Goal: Browse casually: Explore the website without a specific task or goal

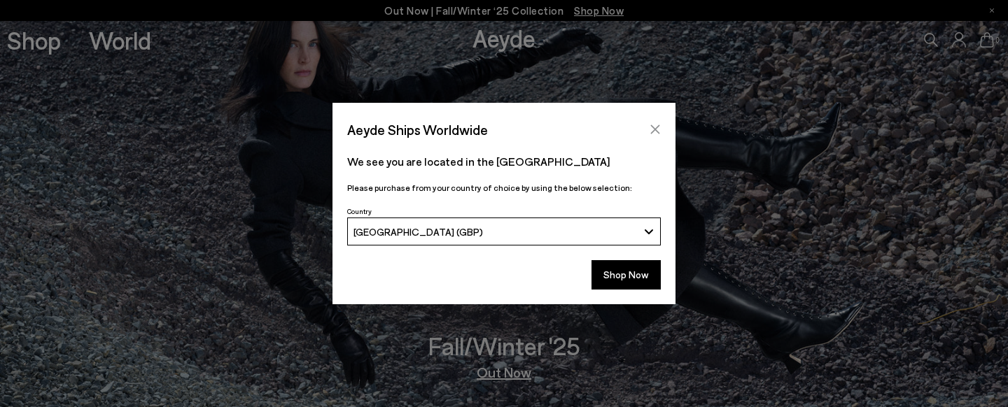
click at [660, 127] on icon "Close" at bounding box center [654, 129] width 11 height 11
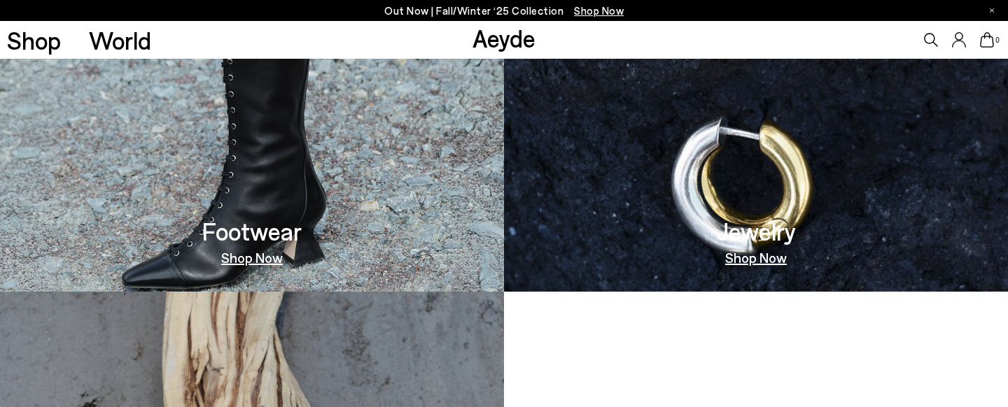
scroll to position [840, 0]
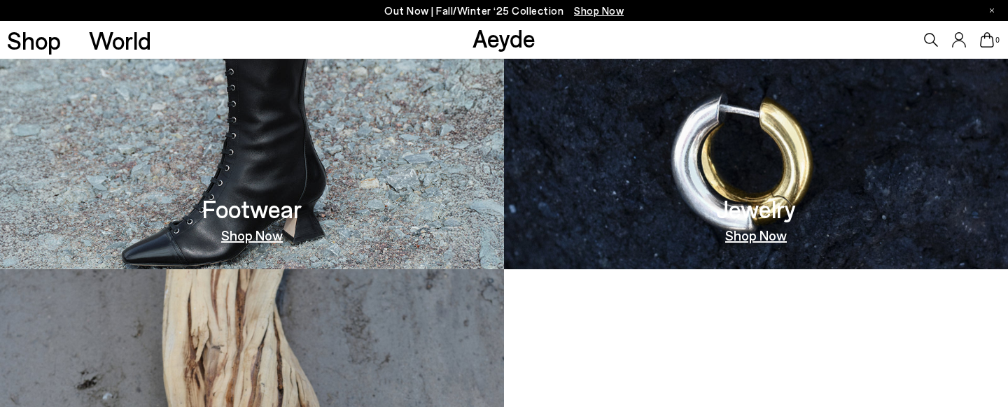
click at [260, 238] on link "Shop Now" at bounding box center [252, 235] width 62 height 14
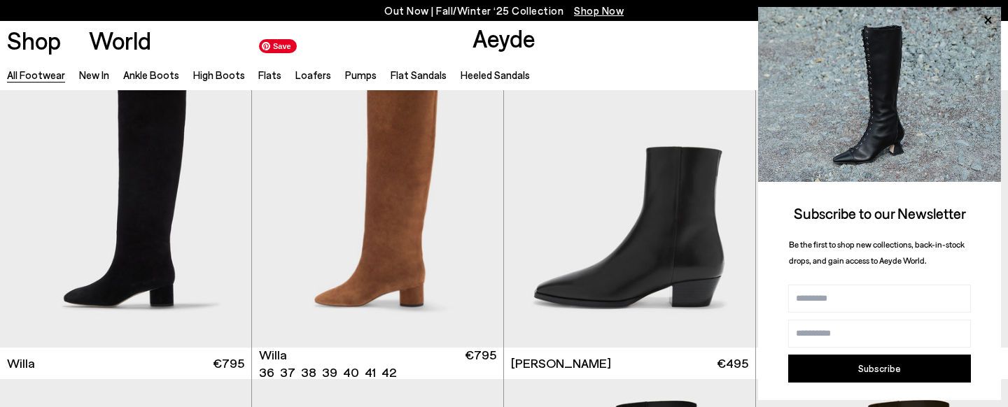
scroll to position [756, 0]
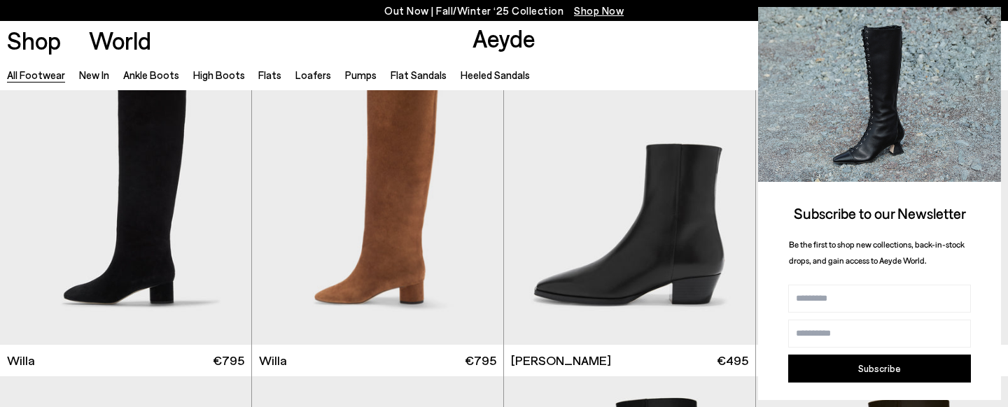
click at [990, 18] on icon at bounding box center [987, 20] width 7 height 7
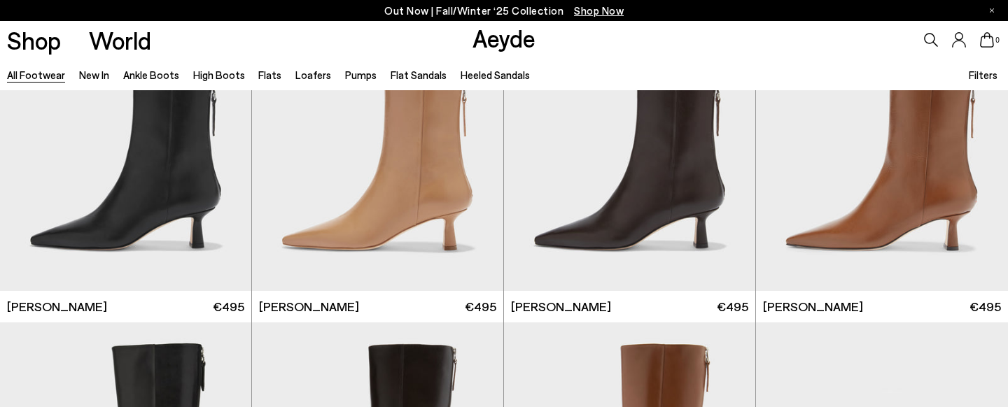
scroll to position [2547, 0]
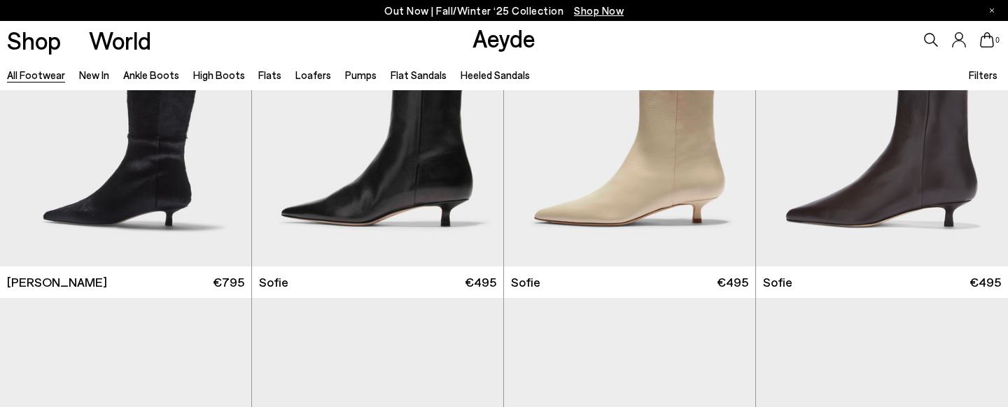
scroll to position [4310, 0]
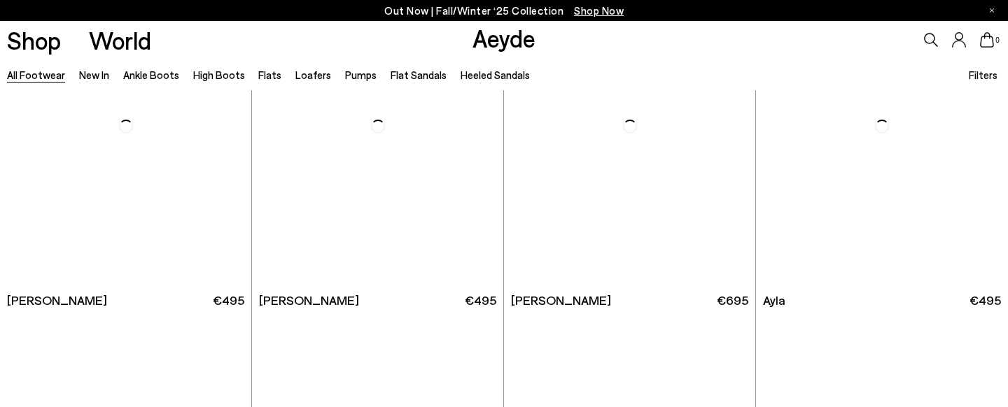
scroll to position [7053, 0]
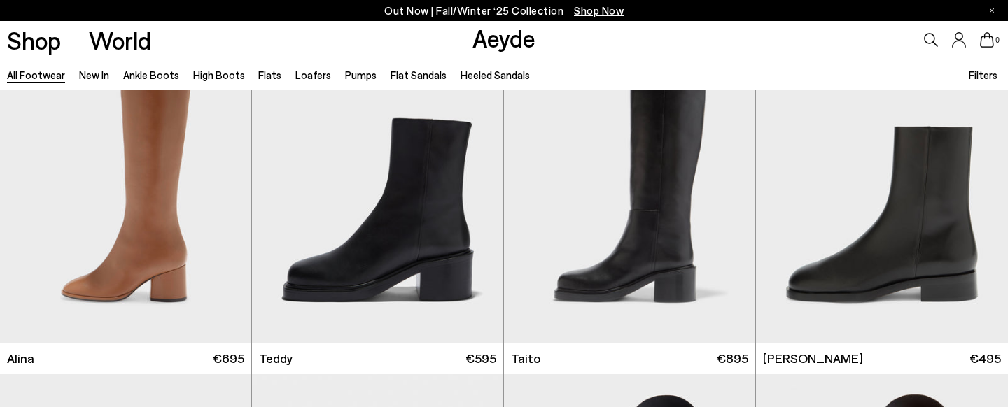
scroll to position [7725, 0]
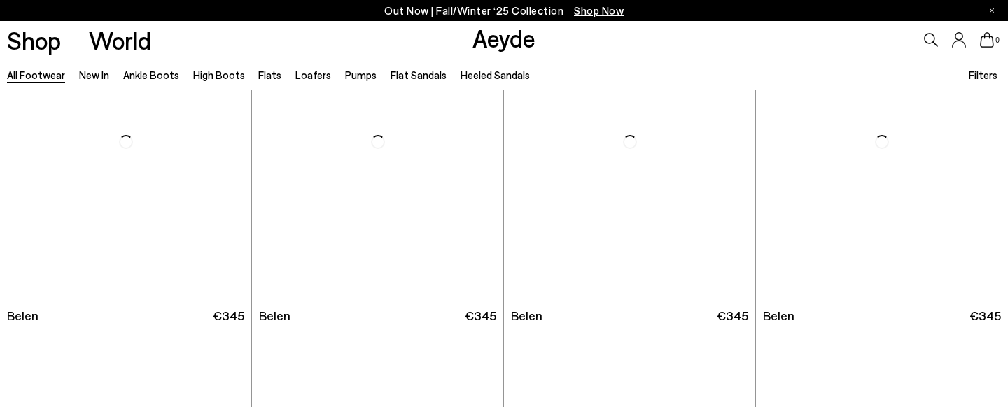
scroll to position [11224, 0]
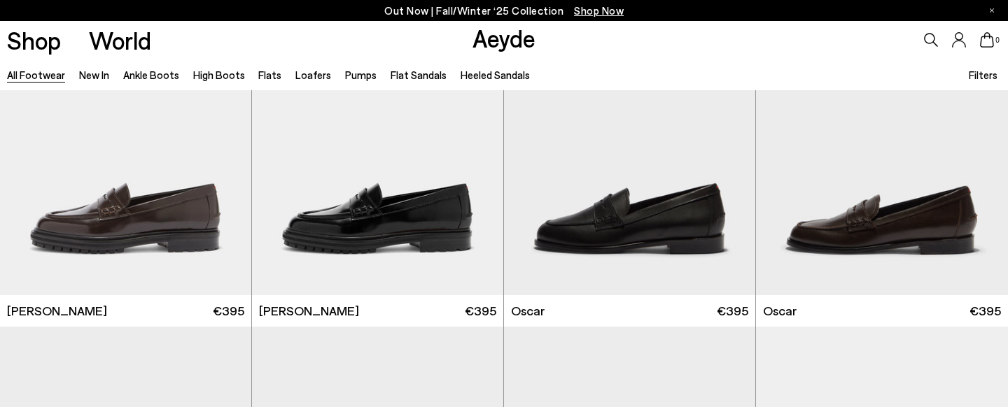
scroll to position [11924, 0]
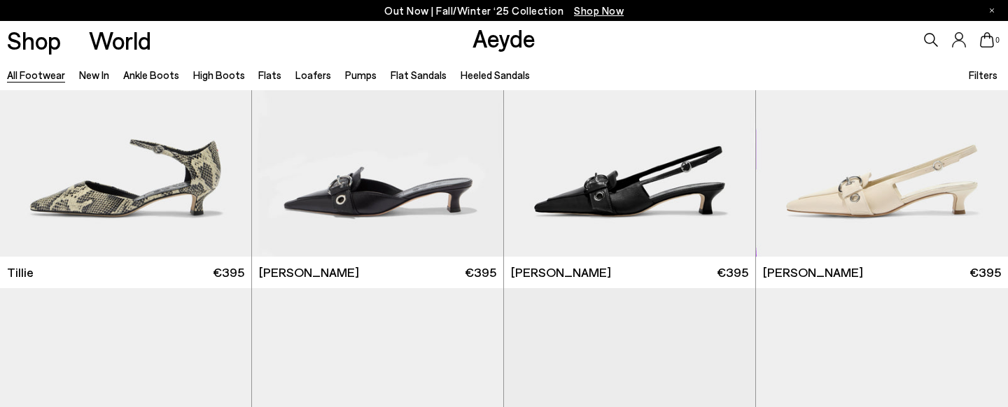
scroll to position [15086, 0]
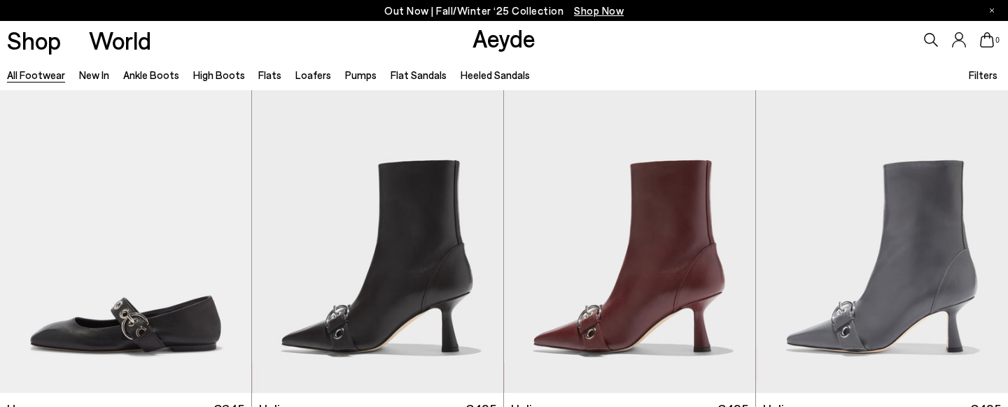
scroll to position [15646, 0]
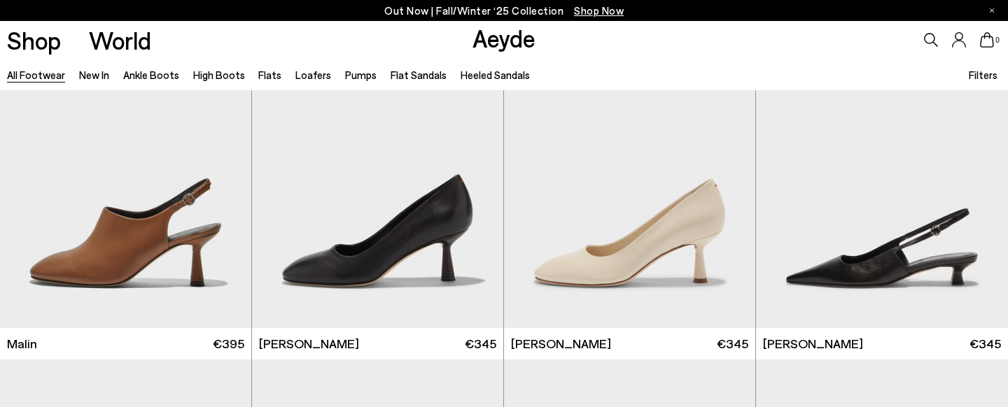
scroll to position [20572, 0]
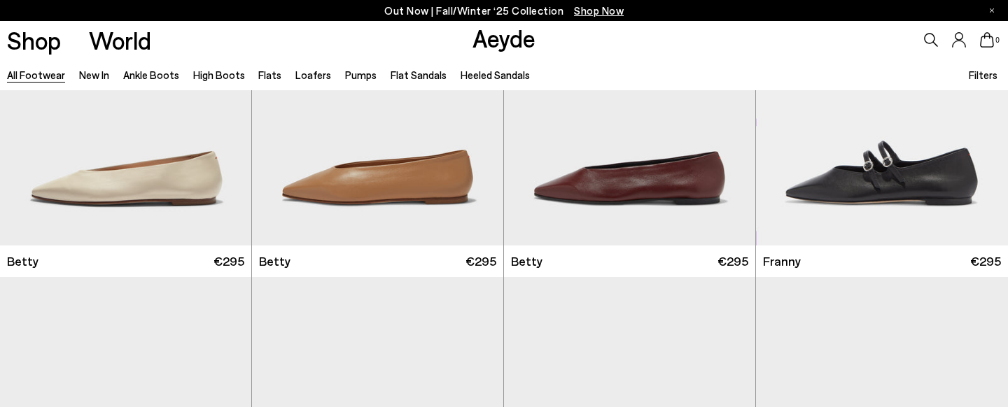
scroll to position [23483, 0]
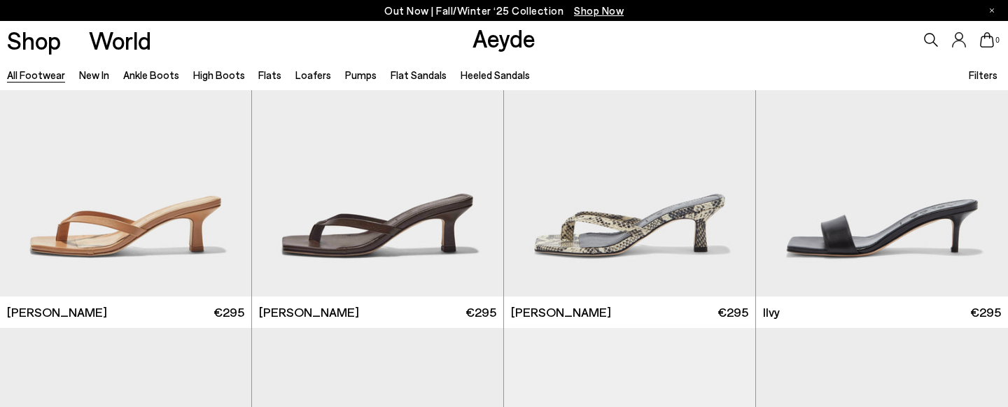
scroll to position [24799, 0]
